Goal: Task Accomplishment & Management: Manage account settings

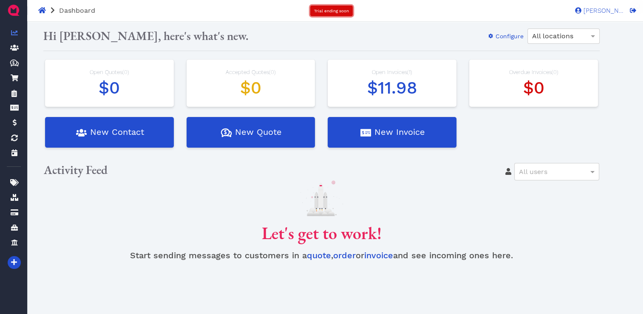
click at [341, 11] on span "Trial ending soon" at bounding box center [331, 11] width 35 height 5
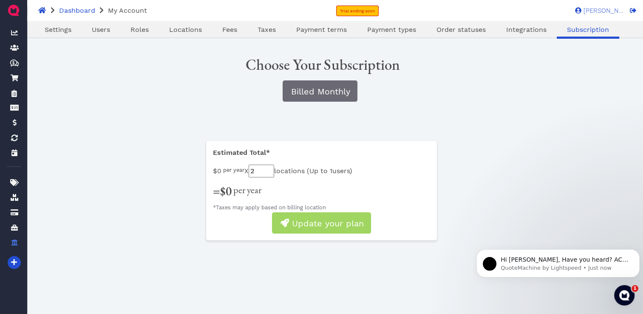
click at [273, 166] on input "2" at bounding box center [262, 171] width 26 height 13
click at [273, 166] on input "3" at bounding box center [262, 171] width 26 height 13
click at [273, 166] on input "4" at bounding box center [262, 171] width 26 height 13
click at [273, 166] on input "5" at bounding box center [262, 171] width 26 height 13
click at [274, 173] on input "4" at bounding box center [262, 171] width 26 height 13
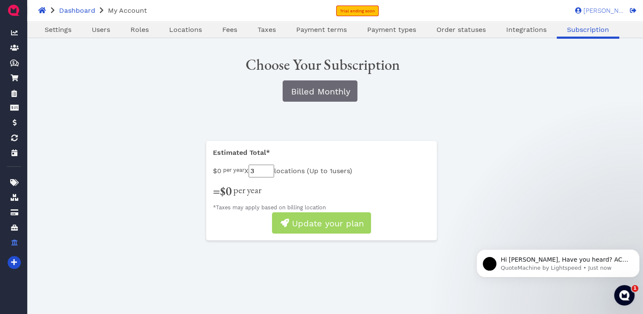
click at [274, 173] on input "3" at bounding box center [262, 171] width 26 height 13
click at [274, 173] on input "2" at bounding box center [262, 171] width 26 height 13
type input "1"
click at [274, 173] on input "1" at bounding box center [262, 171] width 26 height 13
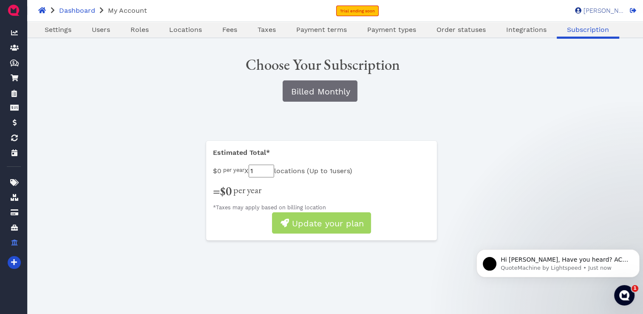
click at [609, 10] on span "[PERSON_NAME]" at bounding box center [603, 11] width 43 height 6
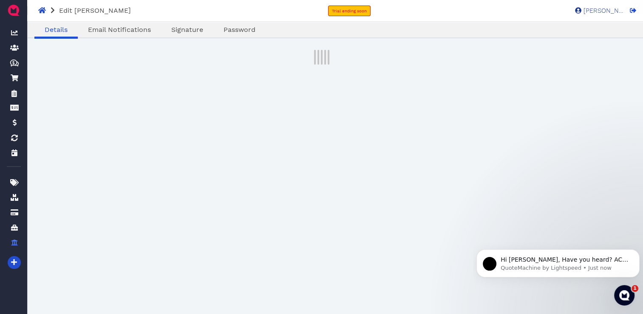
select select "admin"
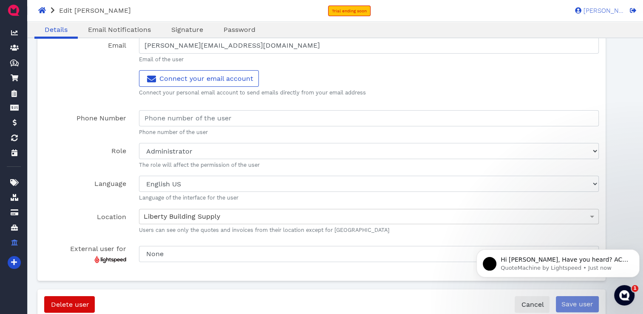
scroll to position [89, 0]
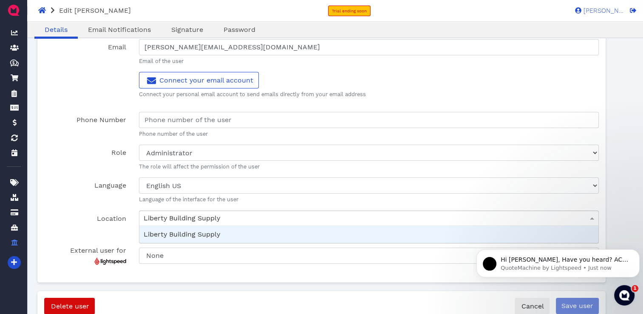
click at [77, 195] on label "Language" at bounding box center [85, 190] width 94 height 26
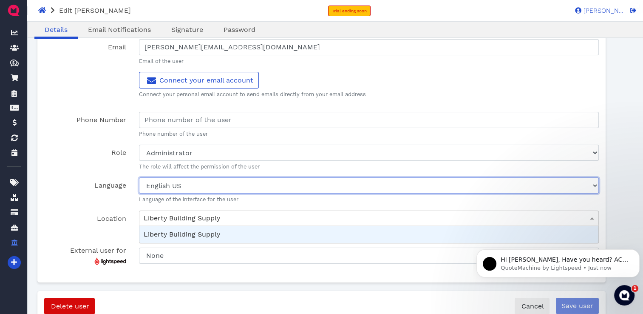
click at [139, 193] on select "English [GEOGRAPHIC_DATA] French French [GEOGRAPHIC_DATA] English [GEOGRAPHIC_D…" at bounding box center [369, 185] width 460 height 16
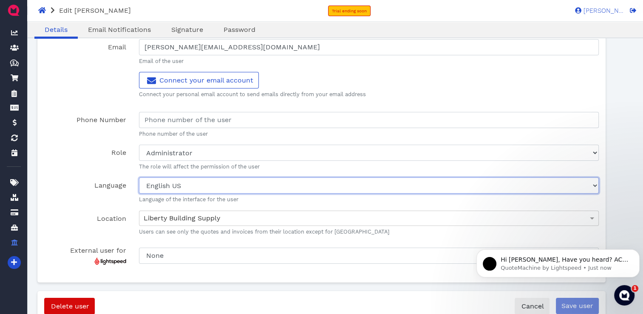
scroll to position [122, 0]
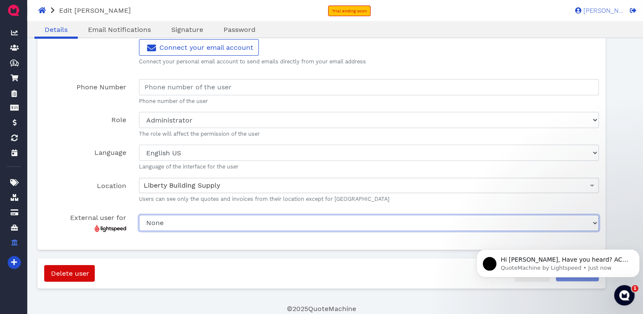
click at [279, 230] on select "None [PERSON_NAME]" at bounding box center [369, 223] width 460 height 16
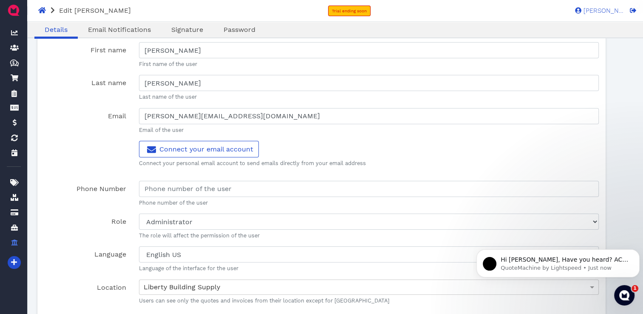
scroll to position [0, 0]
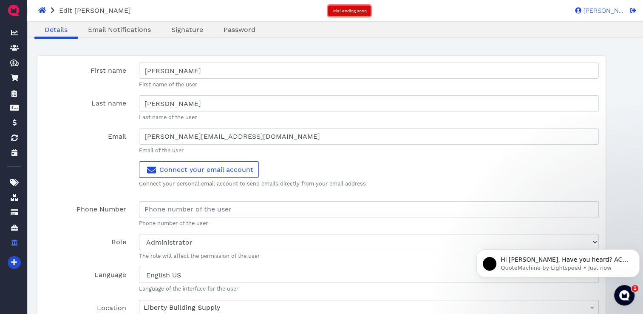
click at [353, 10] on span "Trial ending soon" at bounding box center [349, 11] width 35 height 5
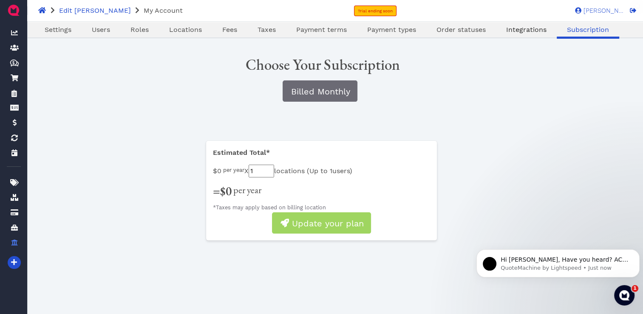
click at [527, 31] on span "Integrations" at bounding box center [526, 30] width 40 height 8
